Goal: Answer question/provide support

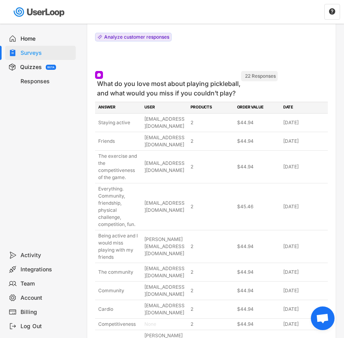
scroll to position [408, 0]
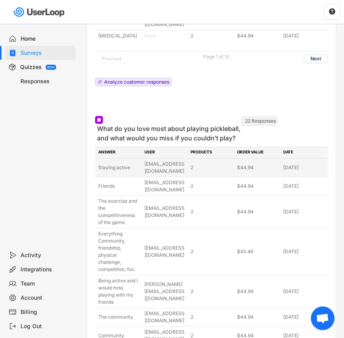
click at [129, 164] on div "Staying active" at bounding box center [118, 167] width 41 height 7
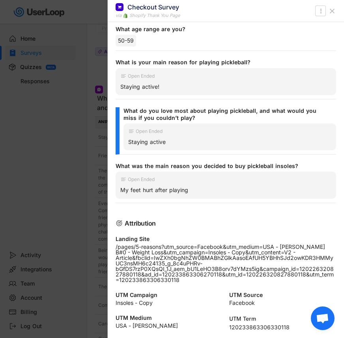
scroll to position [482, 0]
click at [104, 200] on div at bounding box center [172, 169] width 344 height 338
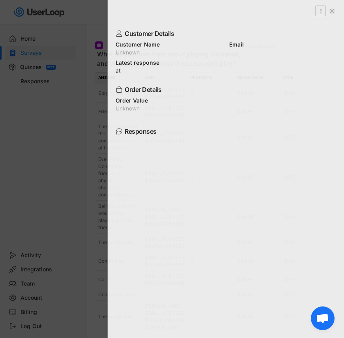
scroll to position [0, 0]
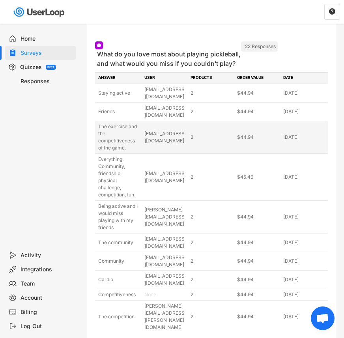
click at [214, 121] on div "The exercise and the competitiveness of the game. debbiesmith88@verizon.net 2 $…" at bounding box center [211, 137] width 233 height 32
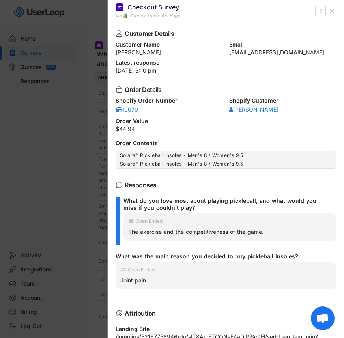
click at [70, 45] on div at bounding box center [172, 169] width 344 height 338
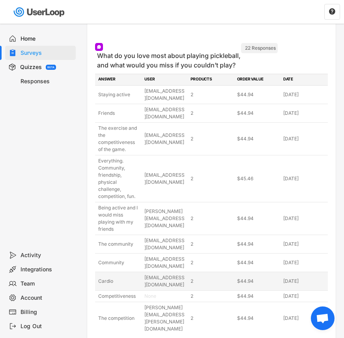
scroll to position [482, 0]
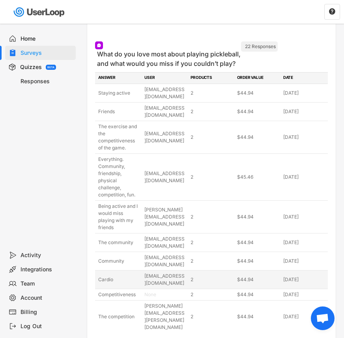
click at [122, 276] on div "Cardio" at bounding box center [118, 279] width 41 height 7
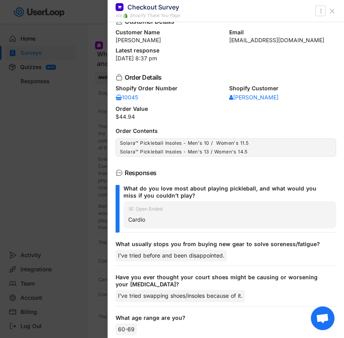
scroll to position [0, 0]
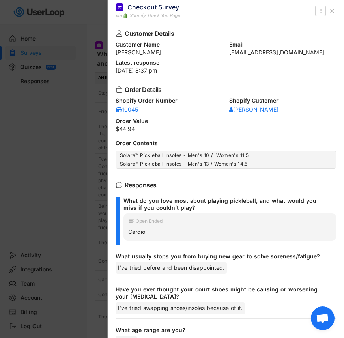
click at [37, 115] on div at bounding box center [172, 169] width 344 height 338
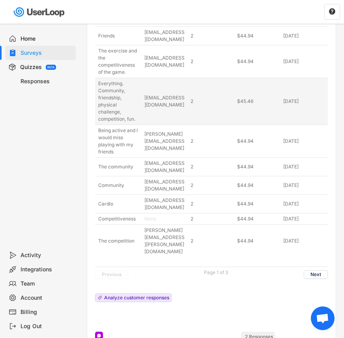
scroll to position [560, 0]
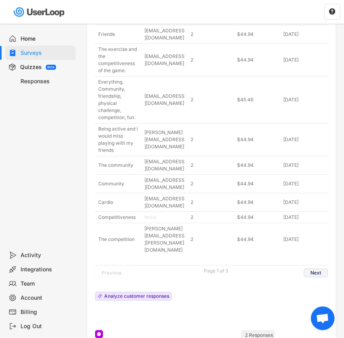
click at [319, 269] on button "Next" at bounding box center [316, 273] width 24 height 9
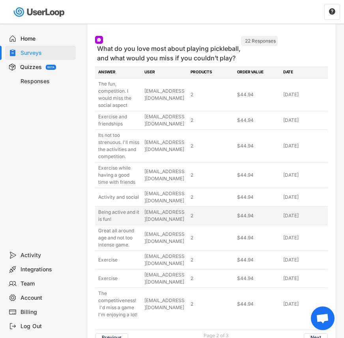
scroll to position [486, 0]
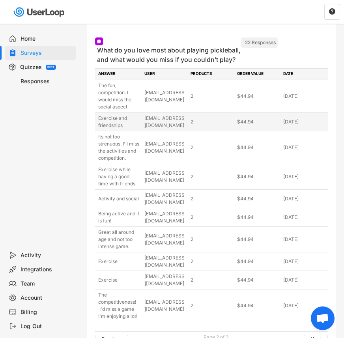
click at [124, 115] on div "Exercise and friendships" at bounding box center [118, 122] width 41 height 14
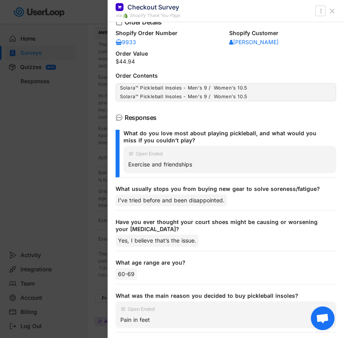
scroll to position [81, 0]
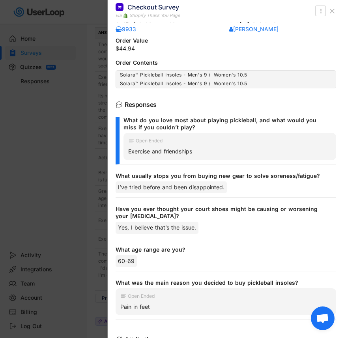
click at [93, 167] on div at bounding box center [172, 169] width 344 height 338
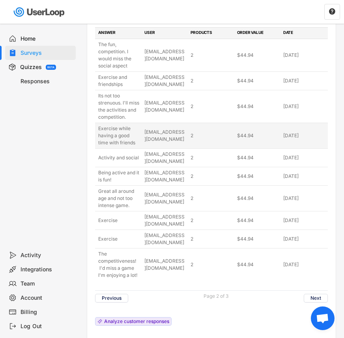
click at [136, 125] on div "Exercise while having a good time with friends" at bounding box center [118, 135] width 41 height 21
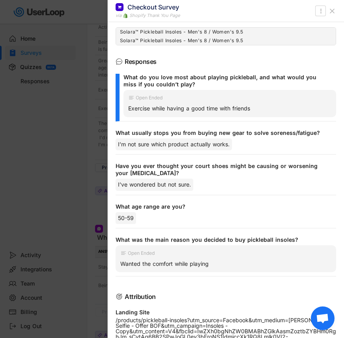
scroll to position [197, 0]
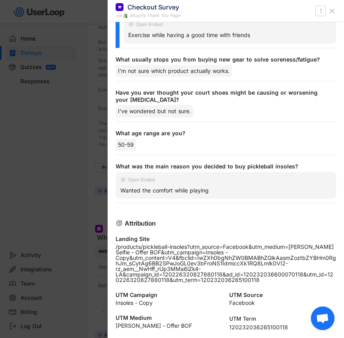
click at [84, 183] on div at bounding box center [172, 169] width 344 height 338
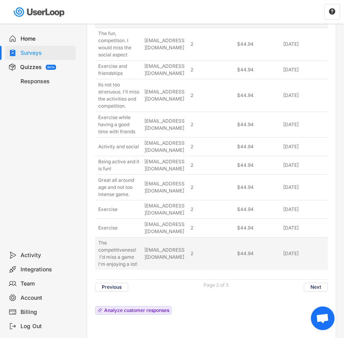
scroll to position [507, 0]
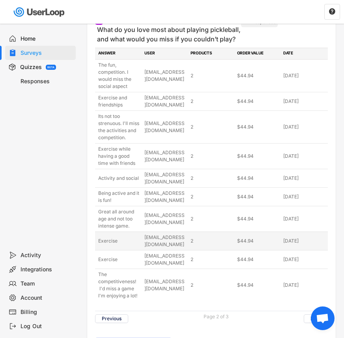
click at [139, 238] on div "Exercise" at bounding box center [118, 241] width 41 height 7
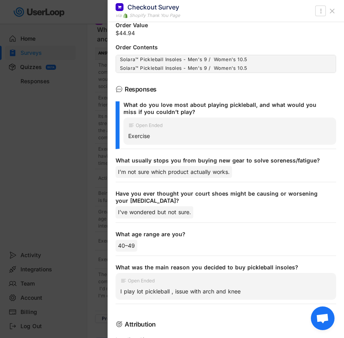
scroll to position [110, 0]
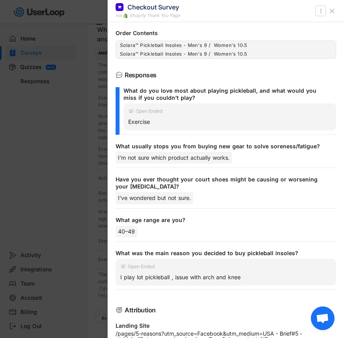
click at [83, 190] on div at bounding box center [172, 169] width 344 height 338
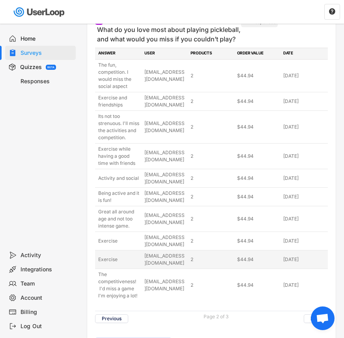
click at [137, 256] on div "Exercise" at bounding box center [118, 259] width 41 height 7
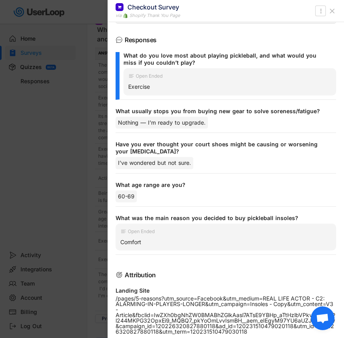
scroll to position [147, 0]
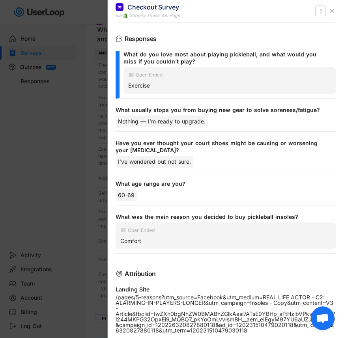
click at [82, 207] on div at bounding box center [172, 169] width 344 height 338
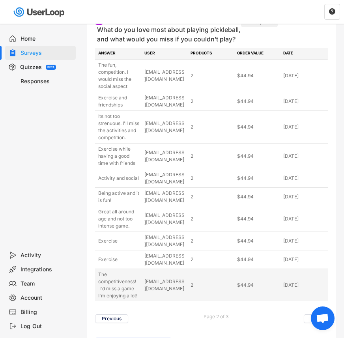
click at [151, 278] on div "[EMAIL_ADDRESS][DOMAIN_NAME]" at bounding box center [165, 285] width 41 height 14
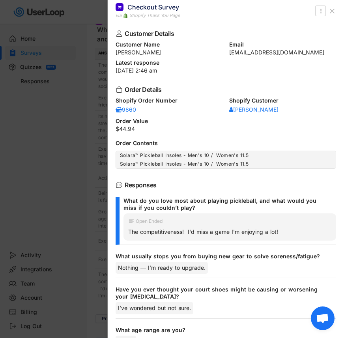
click at [91, 208] on div at bounding box center [172, 169] width 344 height 338
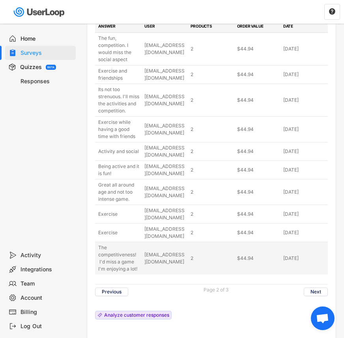
scroll to position [534, 0]
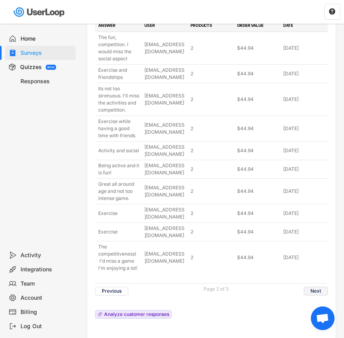
click at [319, 287] on button "Next" at bounding box center [316, 291] width 24 height 9
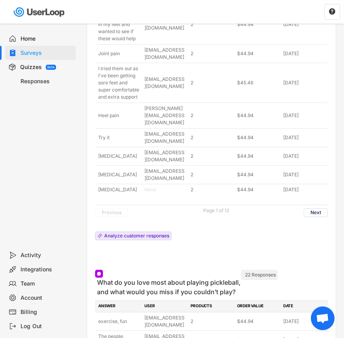
scroll to position [425, 0]
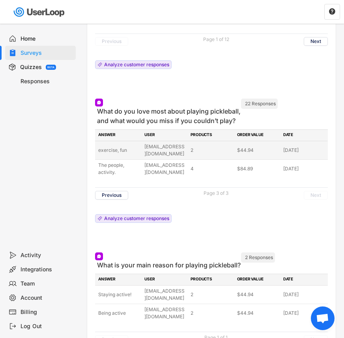
click at [124, 147] on div "exercise, fun" at bounding box center [118, 150] width 41 height 7
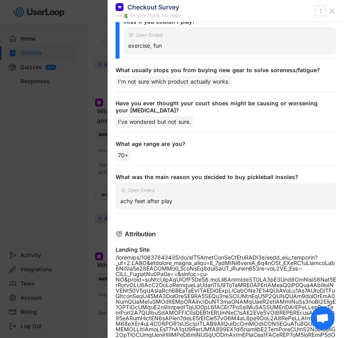
scroll to position [191, 0]
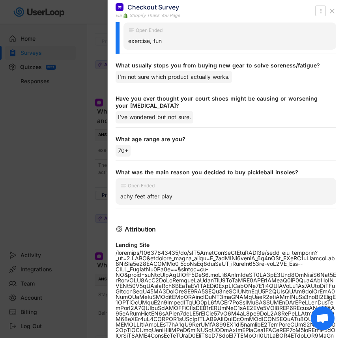
click at [71, 148] on div at bounding box center [172, 169] width 344 height 338
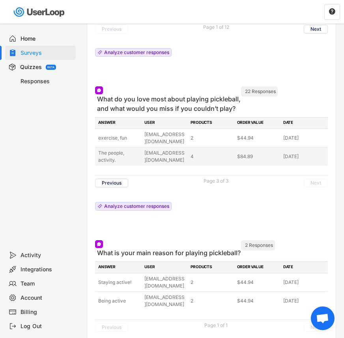
scroll to position [449, 0]
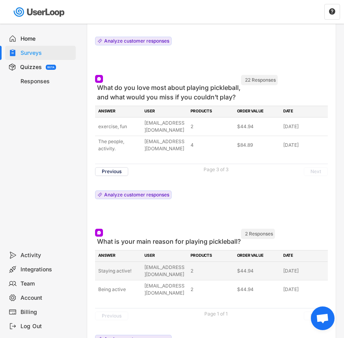
click at [122, 262] on div "Staying active! my3deezdavdevdon@gmail.com 2 $44.94 Oct 1, 2025" at bounding box center [211, 271] width 233 height 18
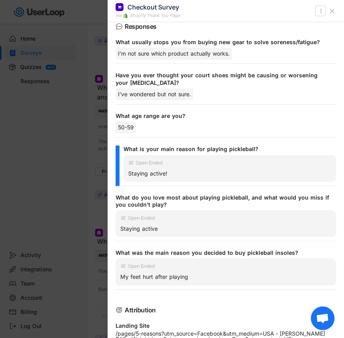
scroll to position [150, 0]
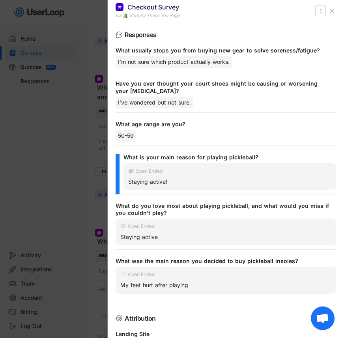
drag, startPoint x: 65, startPoint y: 141, endPoint x: 73, endPoint y: 150, distance: 12.1
click at [65, 142] on div at bounding box center [172, 169] width 344 height 338
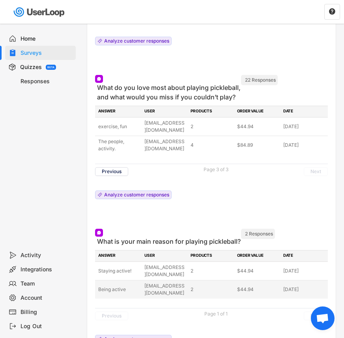
click at [123, 286] on div "Being active" at bounding box center [118, 289] width 41 height 7
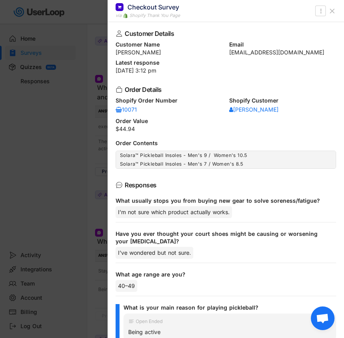
scroll to position [2, 0]
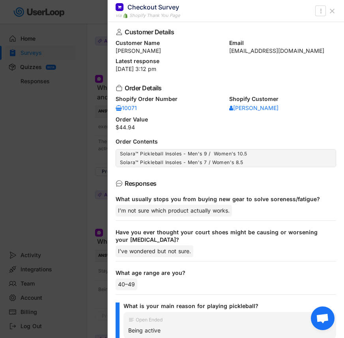
click at [94, 178] on div at bounding box center [172, 169] width 344 height 338
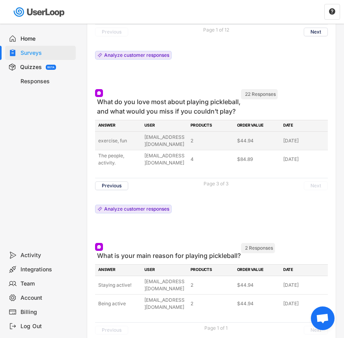
scroll to position [434, 0]
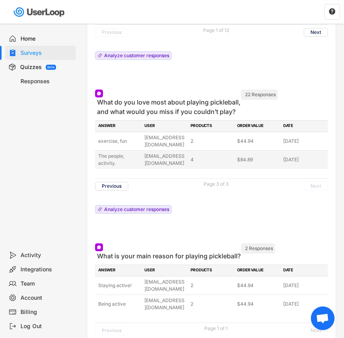
click at [124, 153] on div "The people, activity." at bounding box center [118, 160] width 41 height 14
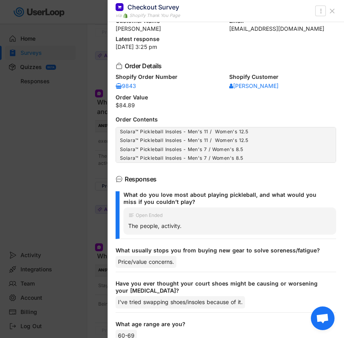
scroll to position [80, 0]
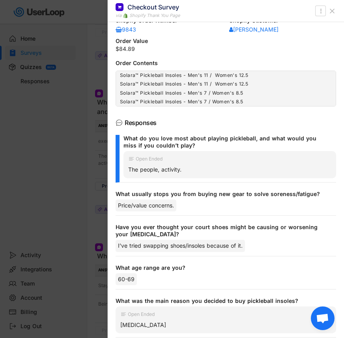
click at [64, 166] on div at bounding box center [172, 169] width 344 height 338
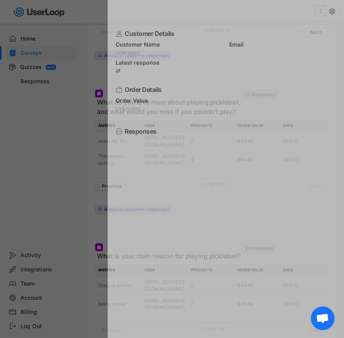
scroll to position [0, 0]
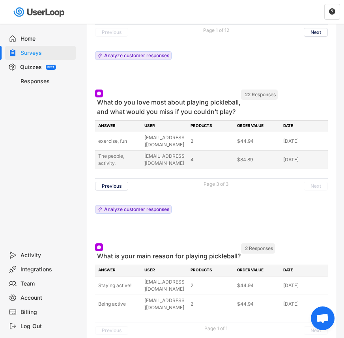
click at [147, 153] on div "[EMAIL_ADDRESS][DOMAIN_NAME]" at bounding box center [165, 160] width 41 height 14
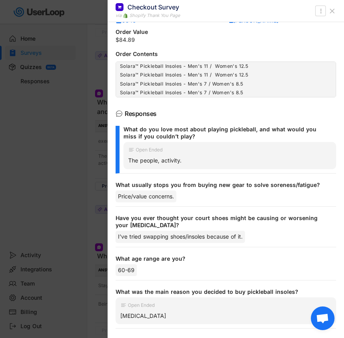
scroll to position [83, 0]
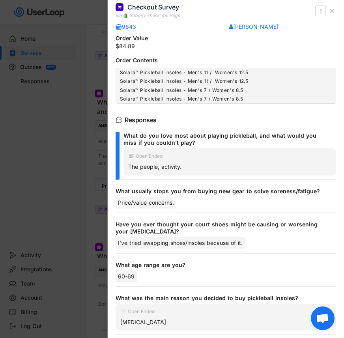
click at [83, 177] on div at bounding box center [172, 169] width 344 height 338
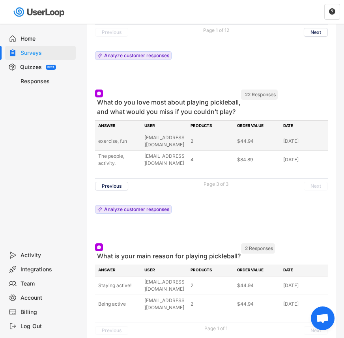
click at [143, 132] on div "exercise, fun colroy1972@gmail.com 2 $44.94 Sep 24, 2025" at bounding box center [211, 141] width 233 height 18
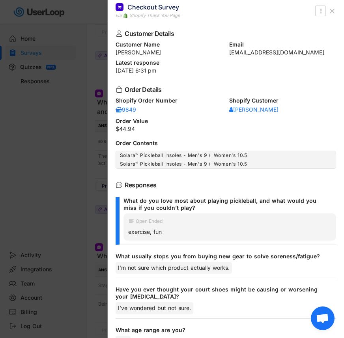
click at [81, 151] on div at bounding box center [172, 169] width 344 height 338
